Goal: Task Accomplishment & Management: Use online tool/utility

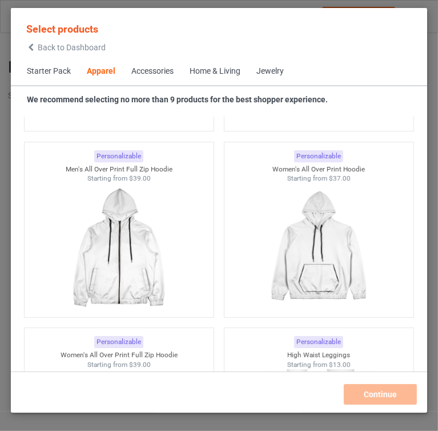
scroll to position [1913, 0]
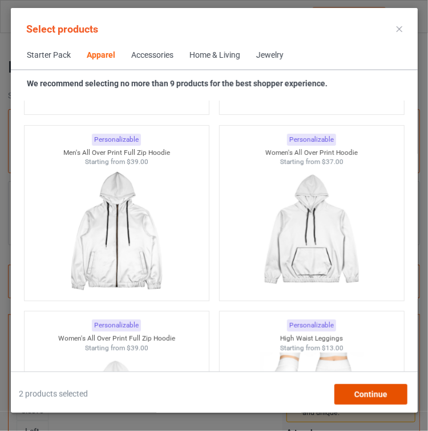
click at [335, 403] on div "Continue" at bounding box center [371, 394] width 73 height 21
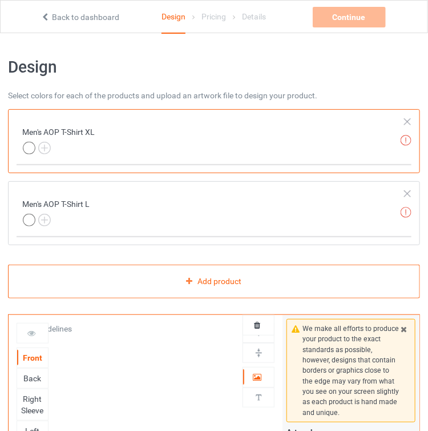
click at [0, 0] on input "Upload Artwork" at bounding box center [0, 0] width 0 height 0
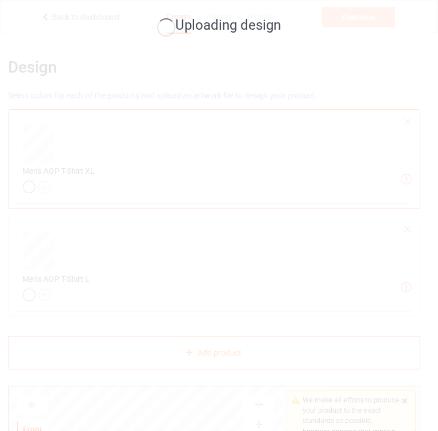
click at [413, 71] on div "Uploading design" at bounding box center [219, 215] width 438 height 431
click at [211, 139] on div "Uploading design" at bounding box center [219, 215] width 438 height 431
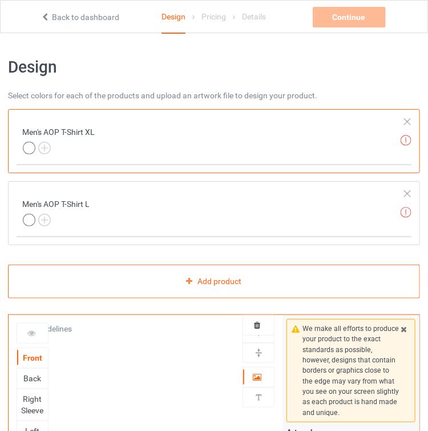
click at [0, 0] on input "Upload Artwork" at bounding box center [0, 0] width 0 height 0
click at [57, 154] on div "Men's AOP T-Shirt XL" at bounding box center [59, 139] width 73 height 27
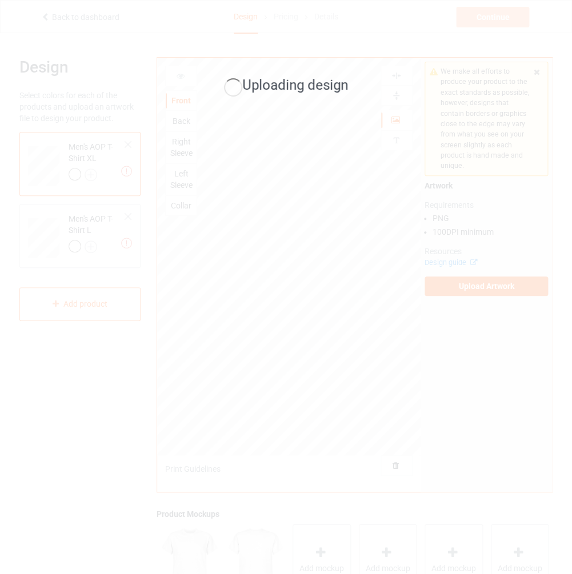
click at [437, 316] on div "Uploading design" at bounding box center [286, 287] width 572 height 574
